Goal: Task Accomplishment & Management: Manage account settings

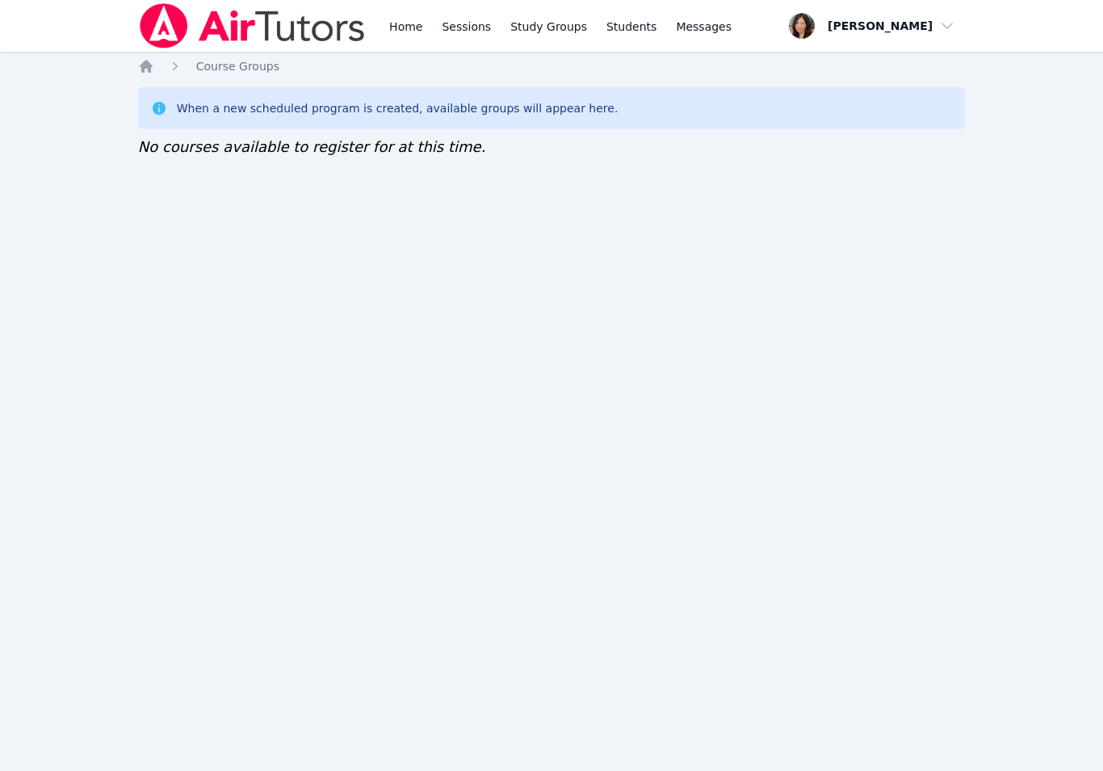
click at [151, 58] on icon "Breadcrumb" at bounding box center [146, 66] width 16 height 16
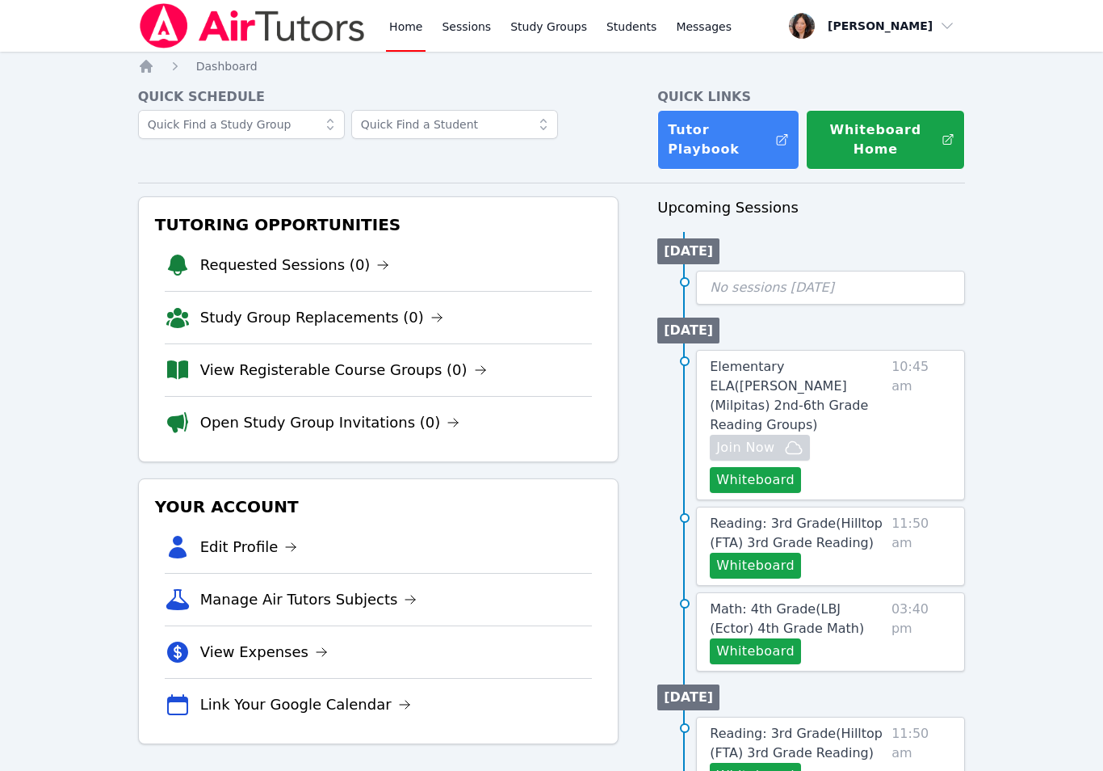
click at [431, 313] on icon at bounding box center [437, 317] width 13 height 13
